Goal: Information Seeking & Learning: Compare options

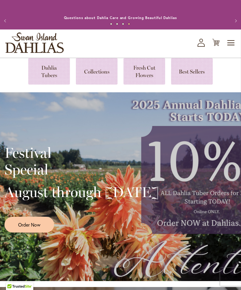
click at [53, 77] on link at bounding box center [49, 71] width 42 height 26
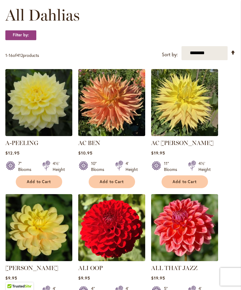
scroll to position [174, 0]
click at [26, 38] on strong "Filter by:" at bounding box center [20, 35] width 31 height 10
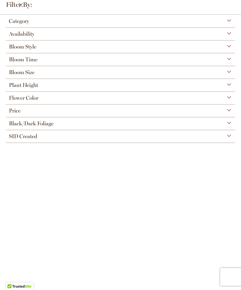
scroll to position [35, 0]
click at [228, 72] on div "Bloom Size" at bounding box center [120, 71] width 229 height 10
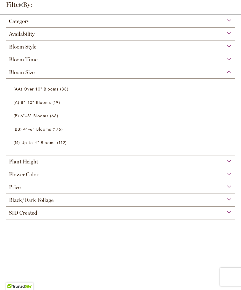
click at [50, 105] on span "(A) 8"–10" Blooms" at bounding box center [31, 102] width 37 height 6
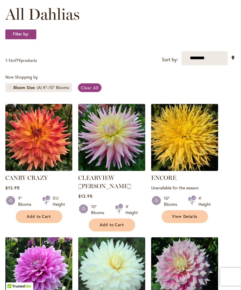
scroll to position [91, 0]
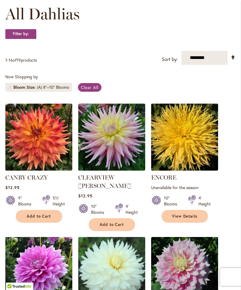
click at [91, 90] on span "Clear All" at bounding box center [90, 87] width 18 height 6
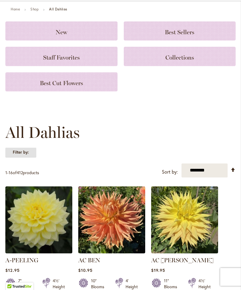
click at [25, 157] on strong "Filter by:" at bounding box center [20, 152] width 31 height 10
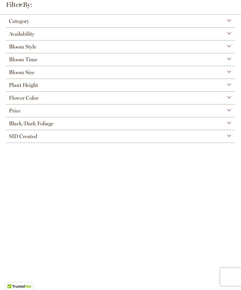
click at [234, 73] on div "Bloom Size" at bounding box center [120, 71] width 229 height 10
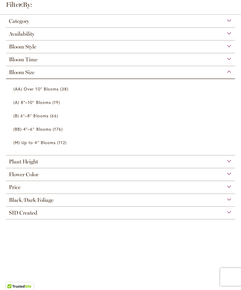
click at [48, 115] on link "(B) 6"–8" Blooms 66 items" at bounding box center [121, 115] width 216 height 10
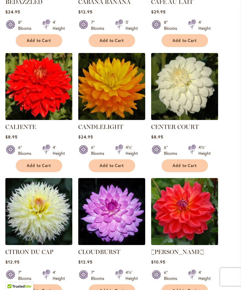
scroll to position [396, 0]
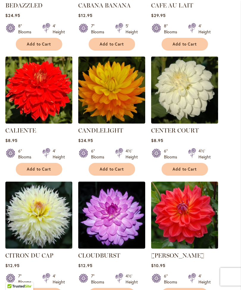
click at [201, 96] on img at bounding box center [184, 90] width 67 height 67
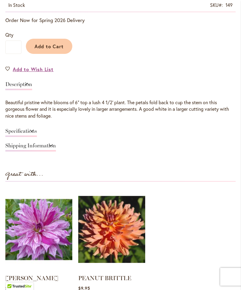
scroll to position [374, 0]
click at [201, 169] on div "CENTER COURT $8.95 In stock SKU 149 Rating: 73 % of 100 4 Reviews Add Your Revi…" at bounding box center [120, 138] width 230 height 358
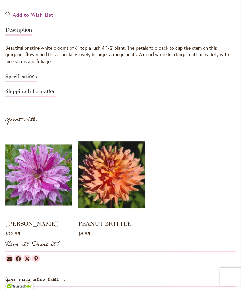
scroll to position [428, 0]
click at [37, 80] on link "Specifications" at bounding box center [21, 78] width 32 height 9
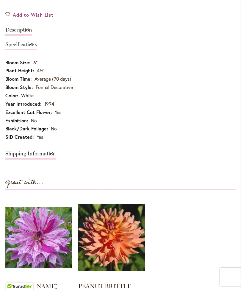
click at [37, 50] on link "Specifications" at bounding box center [21, 46] width 32 height 9
click at [37, 49] on link "Specifications" at bounding box center [21, 46] width 32 height 9
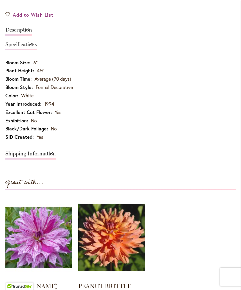
click at [56, 155] on link "Shipping Information" at bounding box center [30, 155] width 51 height 9
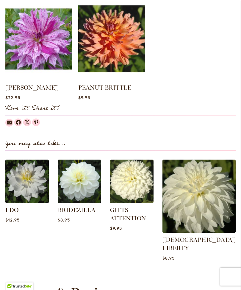
scroll to position [557, 0]
click at [220, 193] on img at bounding box center [198, 195] width 73 height 73
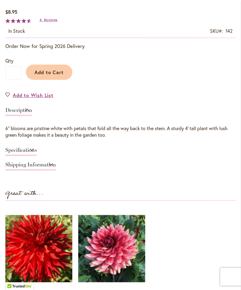
scroll to position [348, 0]
click at [37, 156] on link "Specifications" at bounding box center [21, 151] width 32 height 9
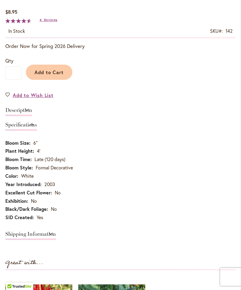
click at [214, 181] on td "White" at bounding box center [120, 176] width 230 height 8
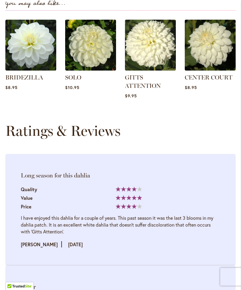
scroll to position [766, 0]
click at [215, 53] on img at bounding box center [210, 45] width 51 height 51
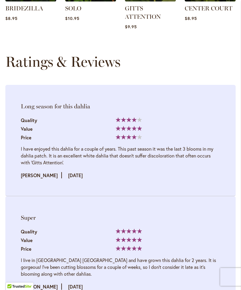
scroll to position [766, 0]
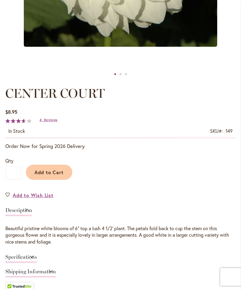
scroll to position [252, 0]
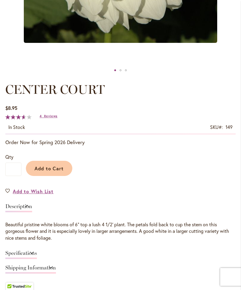
click at [49, 118] on span "Reviews" at bounding box center [50, 116] width 13 height 4
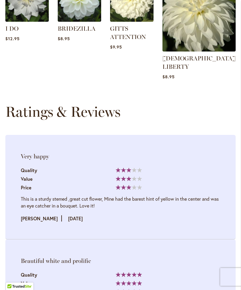
scroll to position [816, 0]
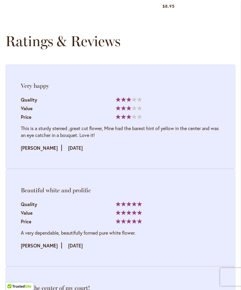
click at [174, 229] on div "A very dependable, beautifully formed pure white flower. Review by MICHAEL Post…" at bounding box center [120, 239] width 199 height 20
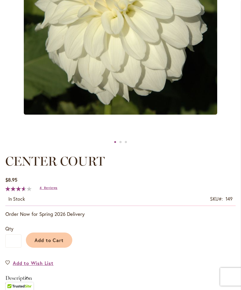
scroll to position [179, 0]
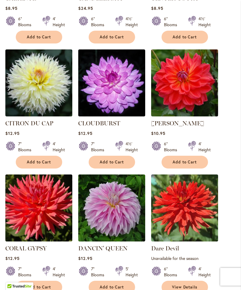
scroll to position [528, 0]
click at [126, 91] on img at bounding box center [111, 82] width 67 height 67
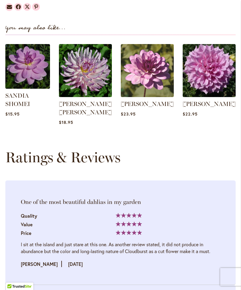
scroll to position [664, 0]
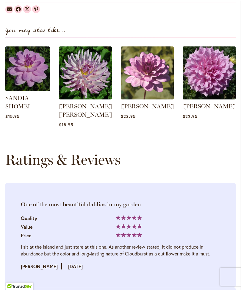
click at [91, 84] on img at bounding box center [85, 72] width 53 height 53
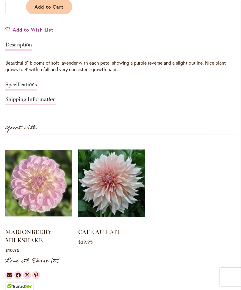
scroll to position [413, 0]
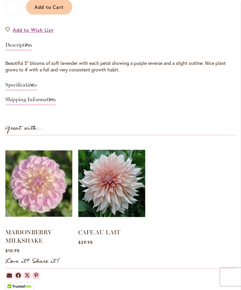
click at [56, 105] on link "Shipping Information" at bounding box center [30, 101] width 51 height 9
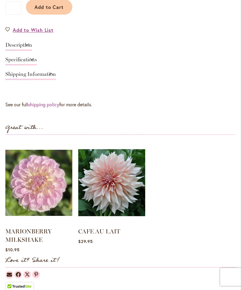
click at [37, 62] on link "Specifications" at bounding box center [21, 61] width 32 height 9
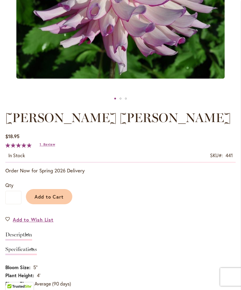
scroll to position [222, 0]
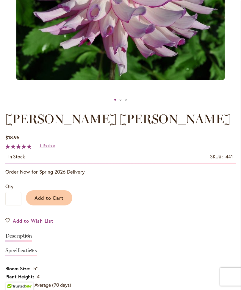
click at [52, 148] on span "Review" at bounding box center [49, 146] width 12 height 4
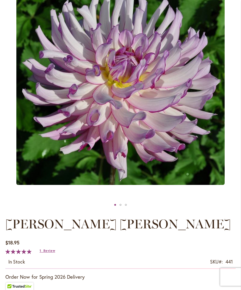
scroll to position [116, 0]
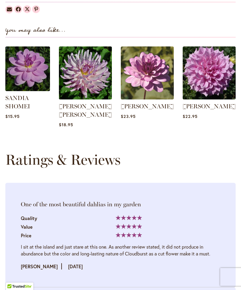
scroll to position [664, 0]
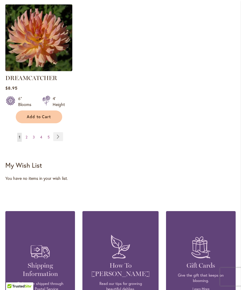
scroll to position [823, 0]
click at [58, 134] on link "Page Next" at bounding box center [58, 136] width 10 height 9
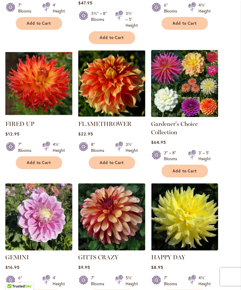
scroll to position [285, 0]
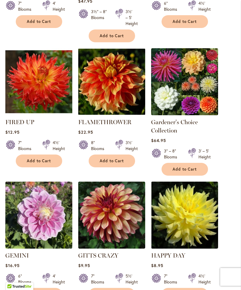
click at [124, 101] on img at bounding box center [111, 81] width 67 height 67
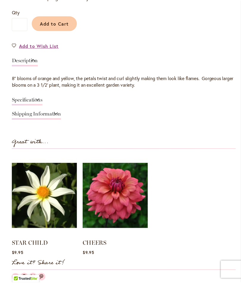
scroll to position [401, 0]
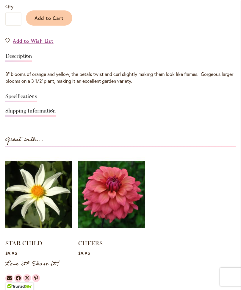
click at [37, 102] on link "Specifications" at bounding box center [21, 97] width 32 height 9
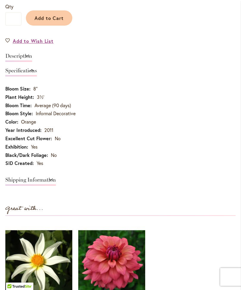
click at [217, 110] on td "Average (90 days)" at bounding box center [120, 106] width 230 height 8
click at [37, 76] on link "Specifications" at bounding box center [21, 72] width 32 height 9
click at [37, 75] on link "Specifications" at bounding box center [21, 72] width 32 height 9
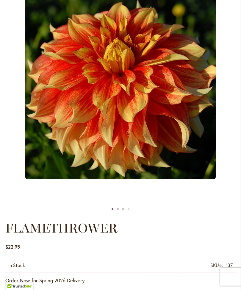
scroll to position [113, 0]
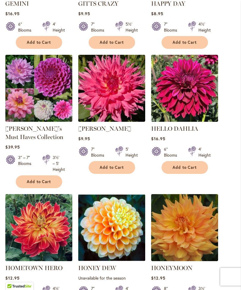
scroll to position [537, 0]
click at [123, 108] on img at bounding box center [111, 88] width 67 height 67
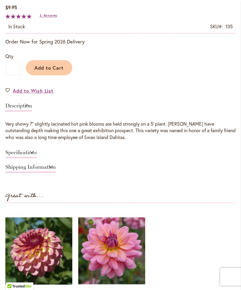
scroll to position [352, 0]
click at [37, 158] on link "Specifications" at bounding box center [21, 154] width 32 height 9
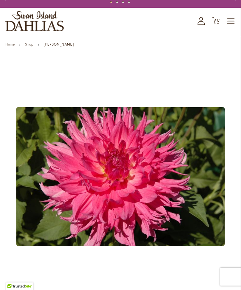
scroll to position [0, 0]
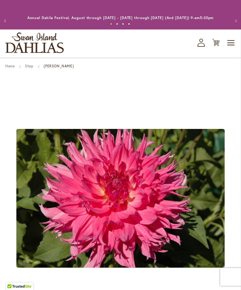
click at [202, 47] on icon "My Account" at bounding box center [200, 43] width 7 height 8
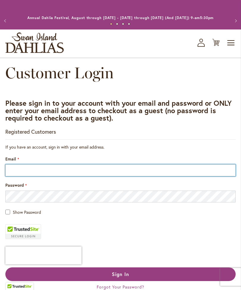
type input "**********"
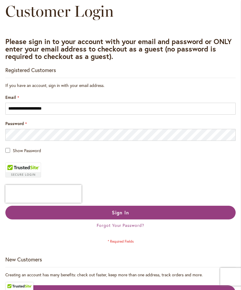
scroll to position [62, 0]
click at [170, 218] on button "Sign In" at bounding box center [120, 212] width 230 height 14
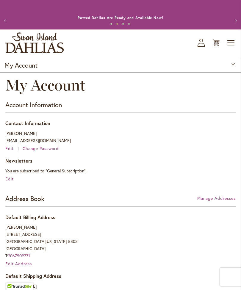
click at [203, 47] on icon "button" at bounding box center [200, 45] width 7 height 4
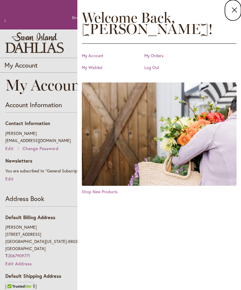
click at [97, 69] on link "My Wishlist" at bounding box center [111, 68] width 59 height 6
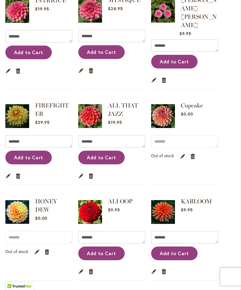
scroll to position [155, 0]
click at [197, 105] on link "Cupcake" at bounding box center [192, 105] width 22 height 7
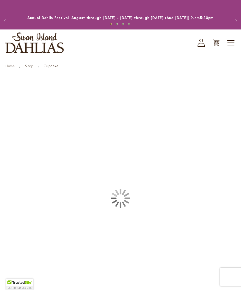
type input "*****"
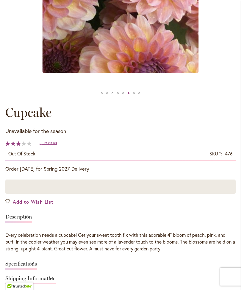
scroll to position [227, 0]
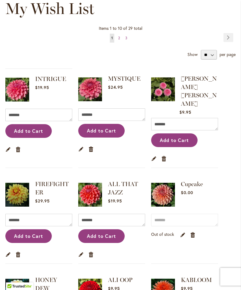
scroll to position [73, 0]
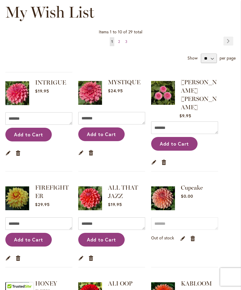
click at [167, 158] on link "Remove item" at bounding box center [164, 161] width 6 height 7
click at [167, 159] on link "Remove item" at bounding box center [164, 161] width 6 height 7
click at [167, 158] on link "Remove item" at bounding box center [164, 161] width 6 height 7
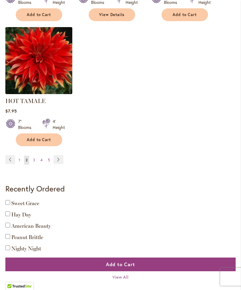
scroll to position [822, 0]
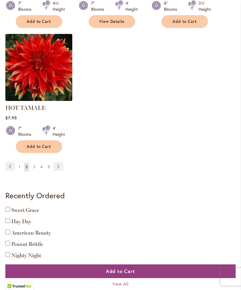
click at [59, 171] on link "Page Next" at bounding box center [59, 166] width 10 height 9
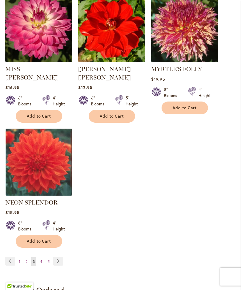
scroll to position [724, 0]
click at [62, 256] on link "Page Next" at bounding box center [58, 260] width 10 height 9
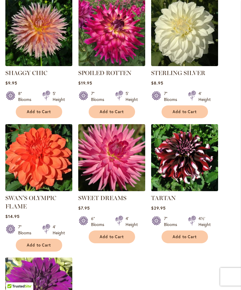
scroll to position [571, 0]
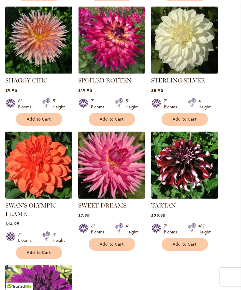
click at [42, 42] on img at bounding box center [38, 40] width 67 height 67
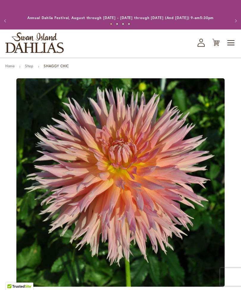
type input "*****"
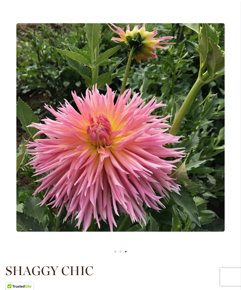
scroll to position [71, 0]
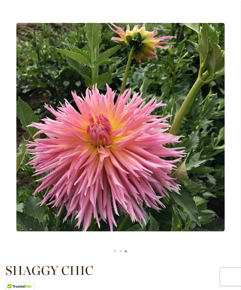
click at [159, 183] on img "SHAGGY CHIC" at bounding box center [120, 127] width 208 height 208
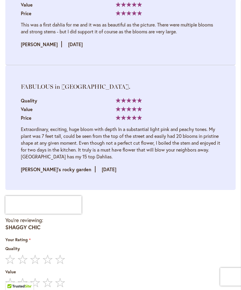
scroll to position [1028, 0]
click at [164, 197] on div at bounding box center [120, 205] width 230 height 18
click at [163, 197] on div at bounding box center [120, 205] width 230 height 18
click at [164, 203] on div at bounding box center [120, 205] width 230 height 18
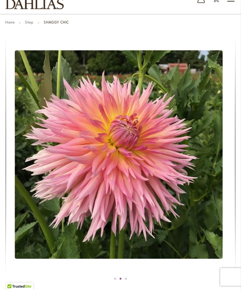
scroll to position [0, 0]
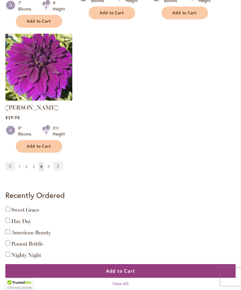
scroll to position [805, 0]
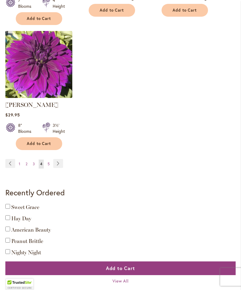
click at [56, 160] on link "Page Next" at bounding box center [58, 163] width 10 height 9
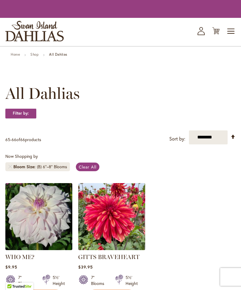
click at [184, 196] on ol "WHO ME? Rating: 88% 7 Reviews $9.95 7" Blooms 5½' Height Add to Cart" at bounding box center [120, 242] width 230 height 119
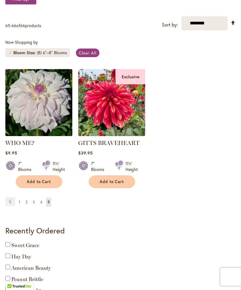
scroll to position [125, 0]
click at [128, 126] on img at bounding box center [111, 102] width 67 height 67
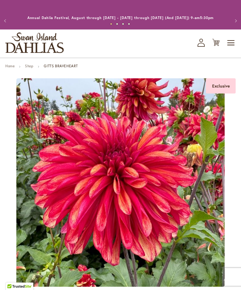
type input "*****"
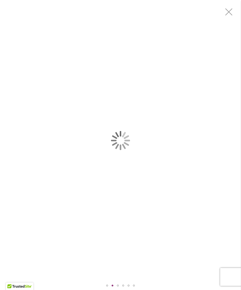
click at [170, 165] on div "GITTS BRAVEHEART" at bounding box center [120, 140] width 241 height 281
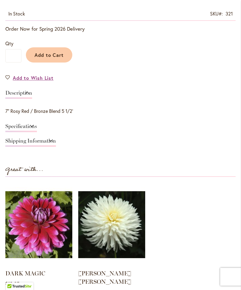
scroll to position [365, 0]
click at [37, 132] on link "Specifications" at bounding box center [21, 127] width 32 height 9
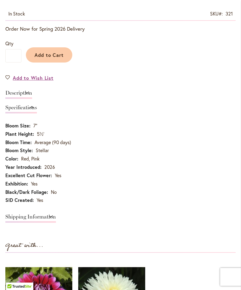
click at [37, 113] on link "Specifications" at bounding box center [21, 109] width 32 height 9
click at [37, 111] on link "Specifications" at bounding box center [21, 109] width 32 height 9
click at [37, 113] on link "Specifications" at bounding box center [21, 109] width 32 height 9
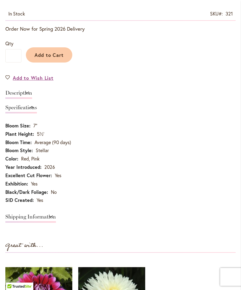
click at [56, 219] on link "Shipping Information" at bounding box center [30, 218] width 51 height 9
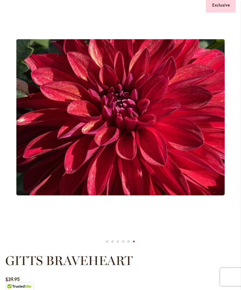
scroll to position [0, 0]
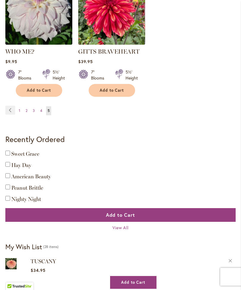
scroll to position [217, 0]
click at [21, 115] on link "Page 1" at bounding box center [19, 110] width 4 height 9
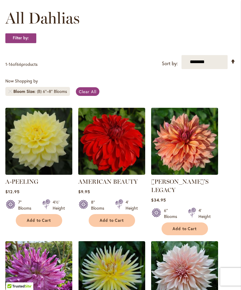
scroll to position [87, 0]
click at [90, 94] on span "Clear All" at bounding box center [88, 92] width 18 height 6
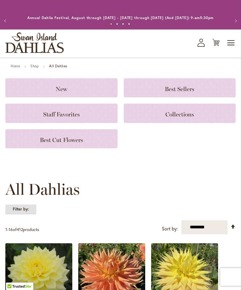
click at [30, 214] on strong "Filter by:" at bounding box center [20, 209] width 31 height 10
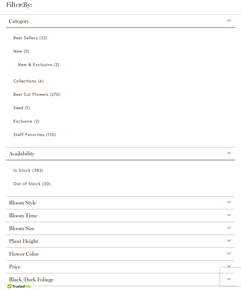
click at [227, 23] on div "Category" at bounding box center [120, 20] width 229 height 10
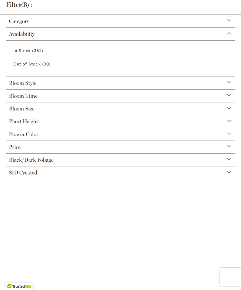
click at [231, 33] on div "Availability" at bounding box center [120, 33] width 229 height 10
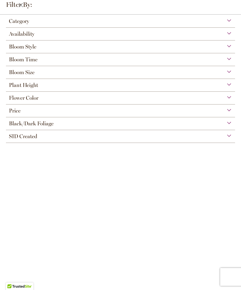
click at [231, 72] on div "Bloom Size" at bounding box center [120, 71] width 229 height 10
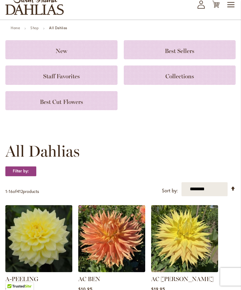
scroll to position [40, 0]
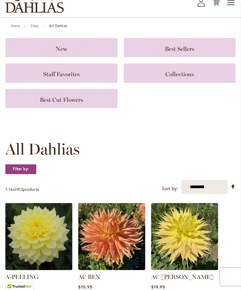
click at [186, 189] on select "**********" at bounding box center [204, 187] width 46 height 14
click at [28, 174] on strong "Filter by:" at bounding box center [20, 169] width 31 height 10
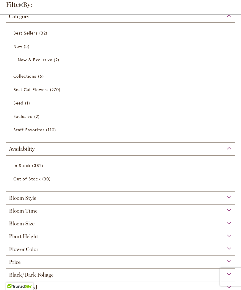
scroll to position [4, 0]
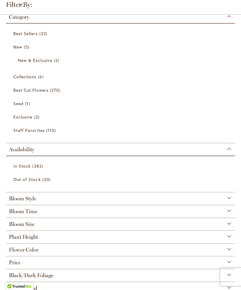
click at [239, 150] on div "Category Best Sellers 32 items New 5 items New & Exclusive 2 items 6 270 1" at bounding box center [120, 152] width 241 height 275
click at [228, 149] on div "Availability" at bounding box center [120, 148] width 229 height 10
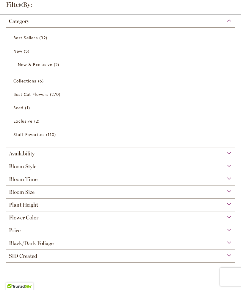
click at [225, 21] on div "Category" at bounding box center [120, 20] width 229 height 10
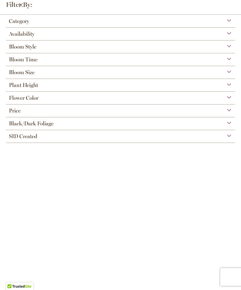
click at [231, 71] on div "Bloom Size" at bounding box center [120, 71] width 229 height 10
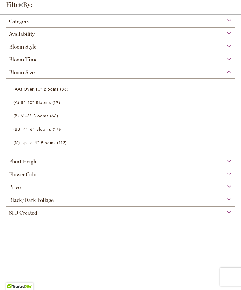
click at [57, 132] on span "176 items" at bounding box center [59, 129] width 12 height 6
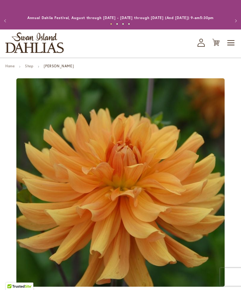
type input "*****"
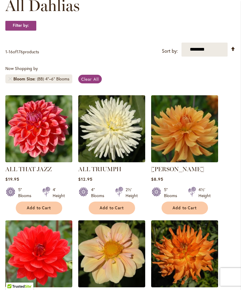
scroll to position [99, 0]
click at [43, 138] on img at bounding box center [38, 128] width 67 height 67
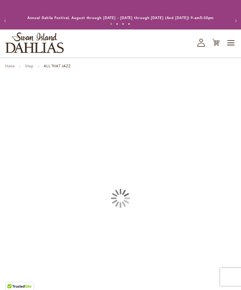
type input "*****"
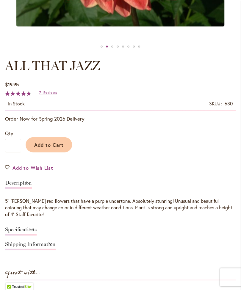
scroll to position [275, 0]
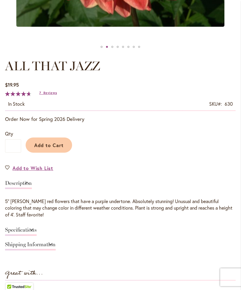
click at [49, 93] on div "$19.95 In stock SKU 630 Rating: 94 % of 100 7 Reviews Add Your Review" at bounding box center [120, 96] width 230 height 30
click at [49, 95] on span "Reviews" at bounding box center [50, 92] width 13 height 4
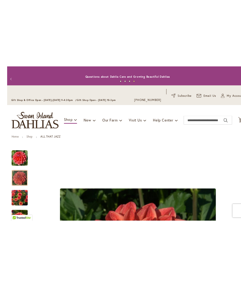
scroll to position [0, 0]
